Goal: Check status: Check status

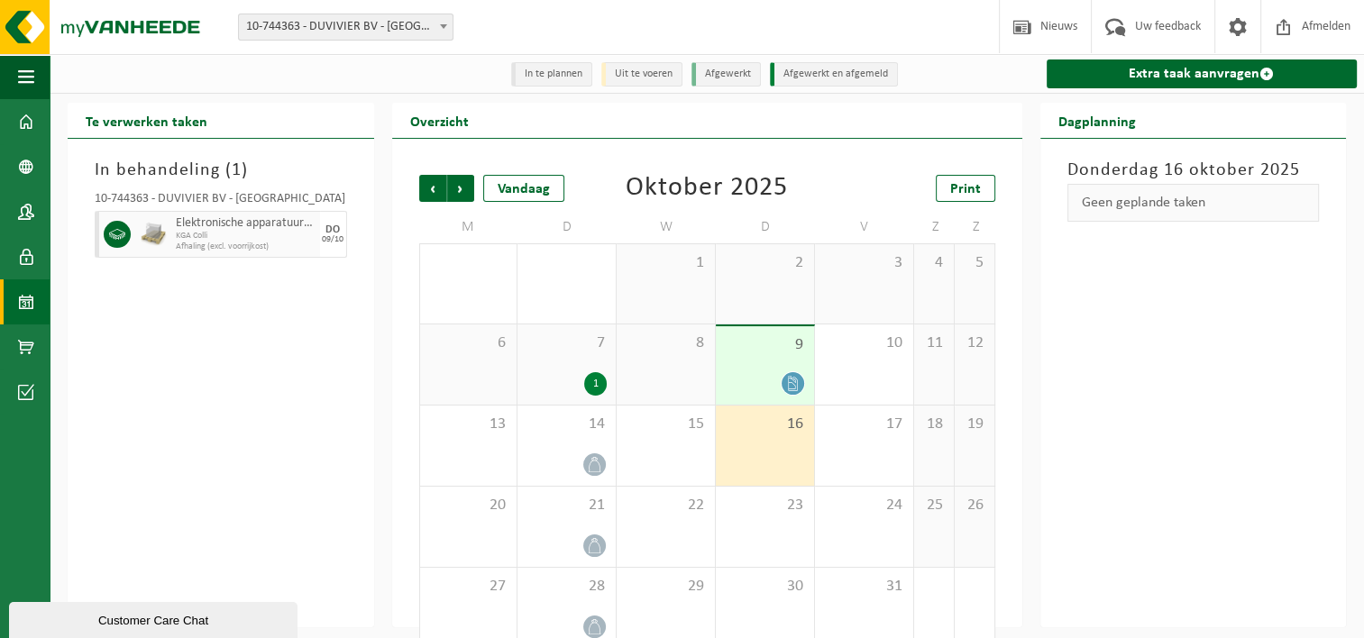
click at [594, 378] on div "1" at bounding box center [595, 383] width 23 height 23
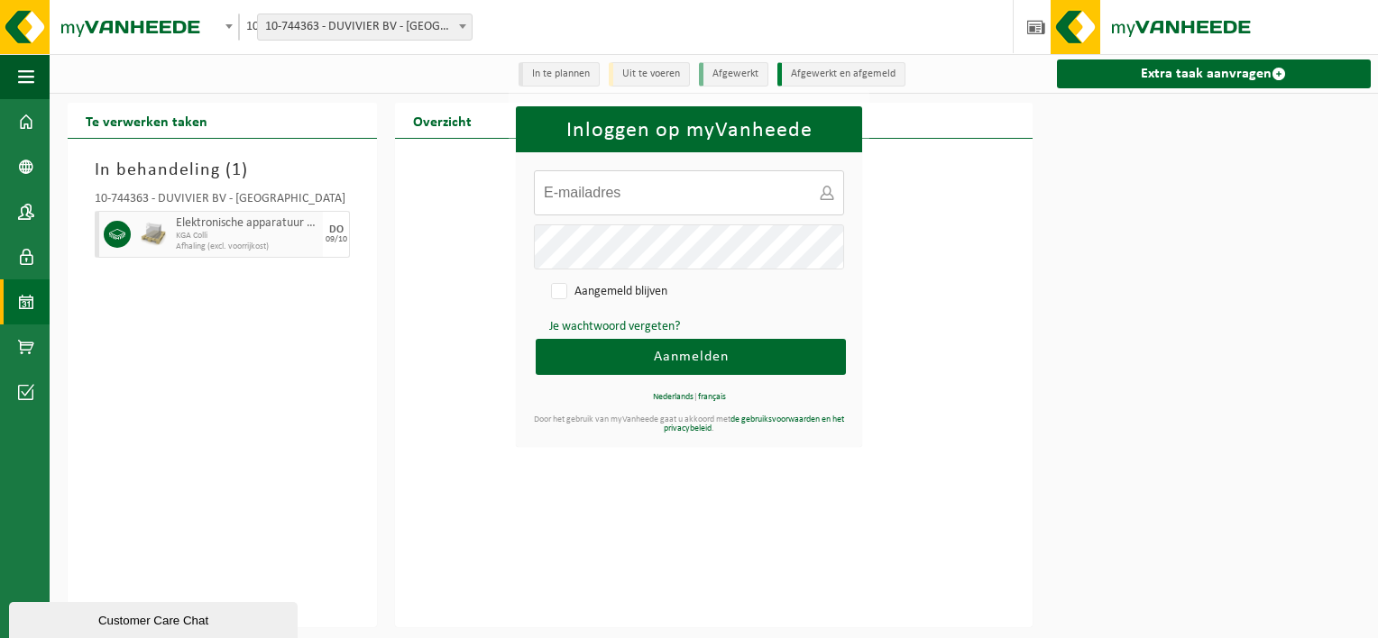
type input "nando.olveti@dexis.be"
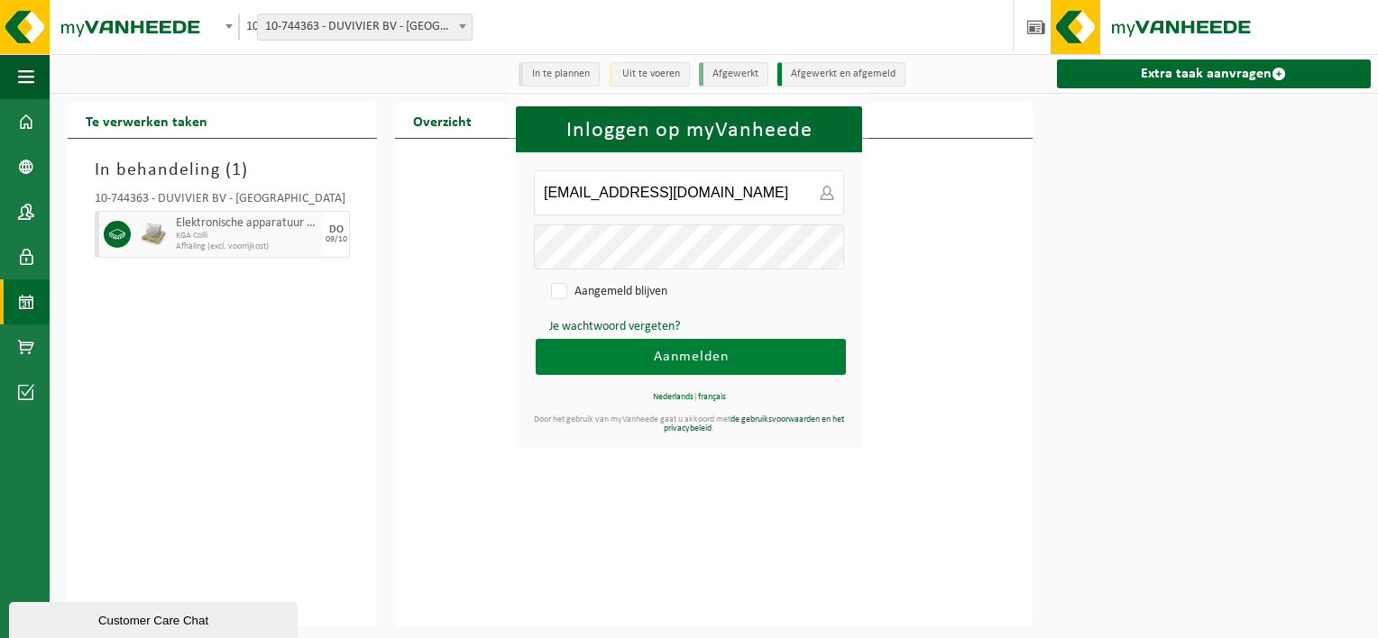
click at [720, 354] on span "Aanmelden" at bounding box center [691, 357] width 75 height 14
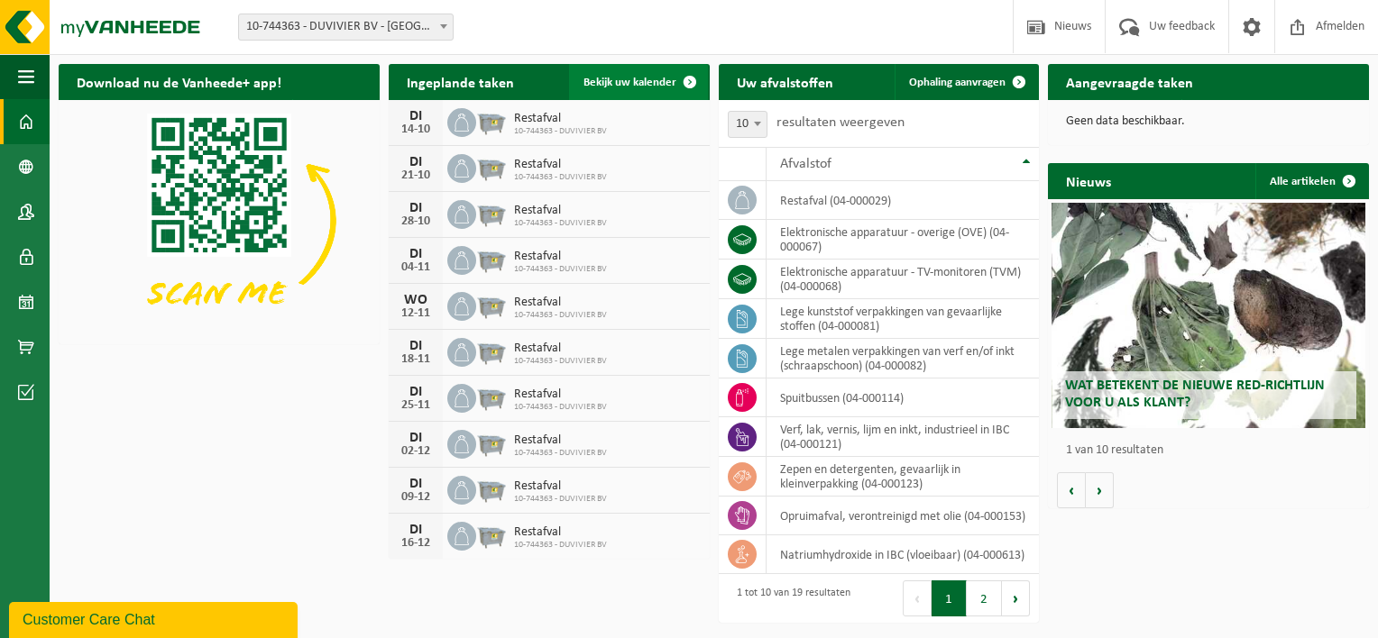
click at [642, 81] on span "Bekijk uw kalender" at bounding box center [629, 83] width 93 height 12
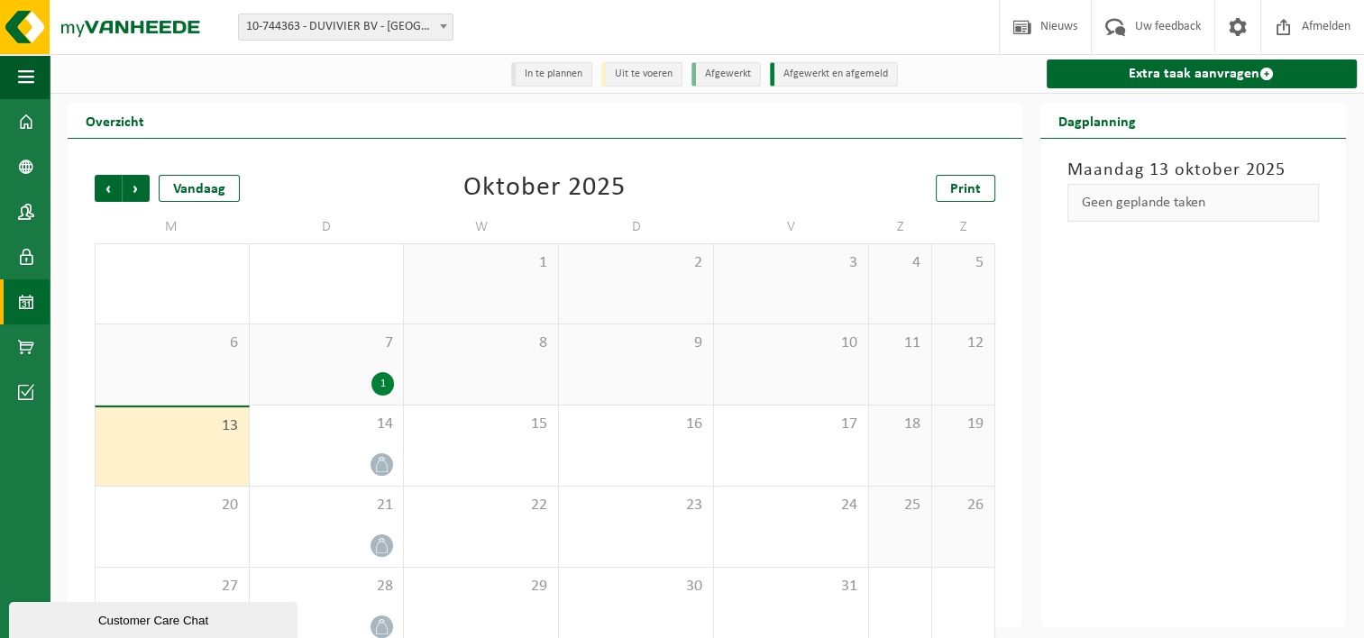
click at [384, 391] on div "1" at bounding box center [382, 383] width 23 height 23
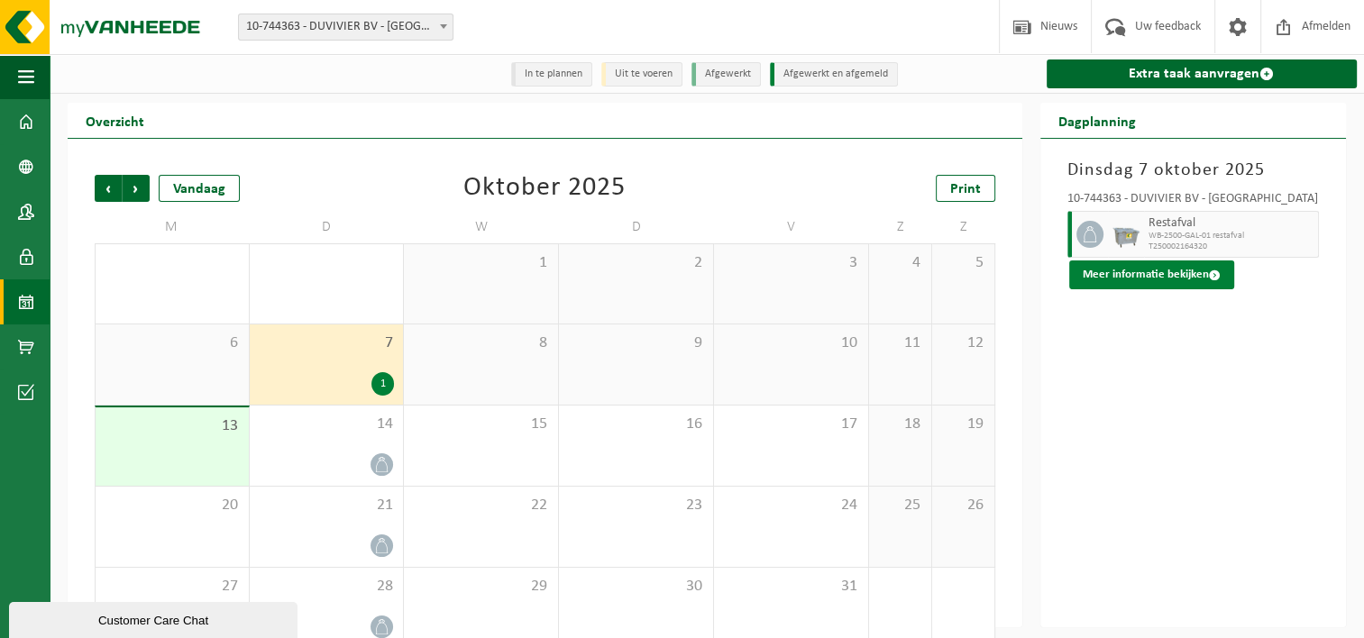
click at [1173, 283] on button "Meer informatie bekijken" at bounding box center [1151, 275] width 165 height 29
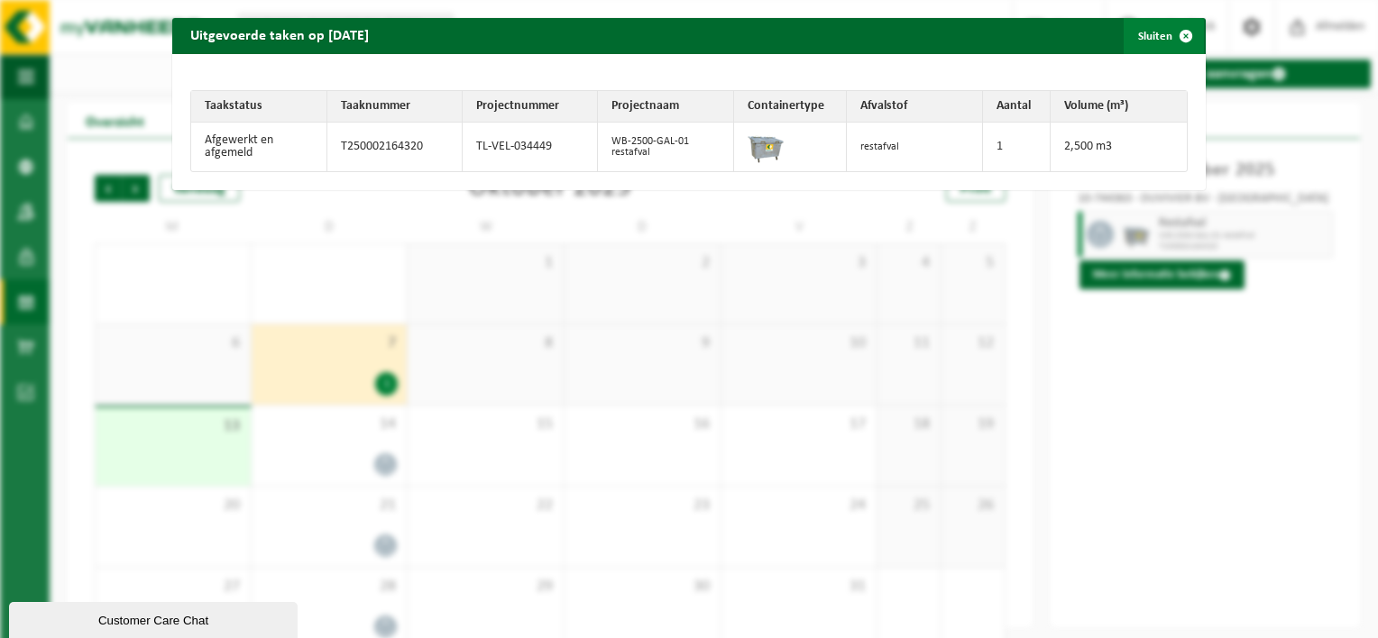
click at [1177, 29] on span "button" at bounding box center [1186, 36] width 36 height 36
